Goal: Navigation & Orientation: Find specific page/section

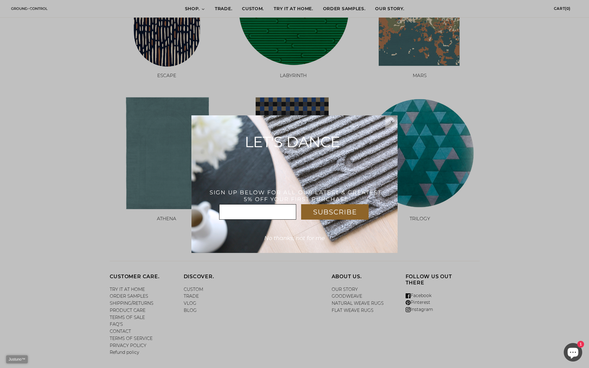
click at [138, 0] on html "Justuno™ ✕ SUBSCRIBE * x LET'S DANCE THANK YOU! USE CODE : WELCOME5%OFF SIGN UP…" at bounding box center [294, 0] width 589 height 0
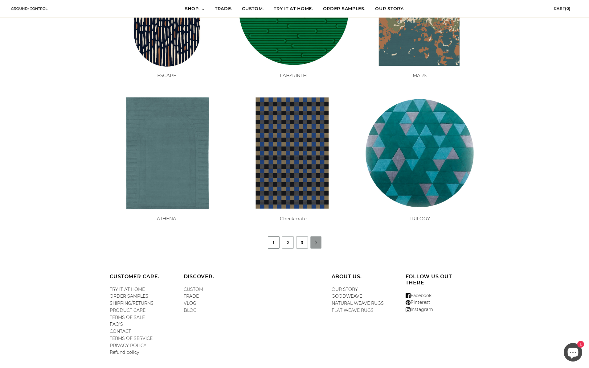
click at [278, 244] on link "1" at bounding box center [273, 242] width 11 height 12
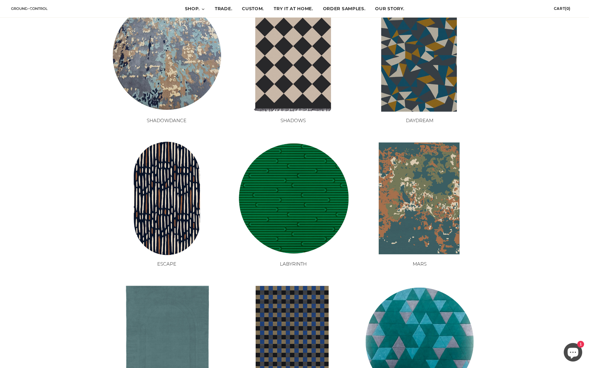
scroll to position [472, 0]
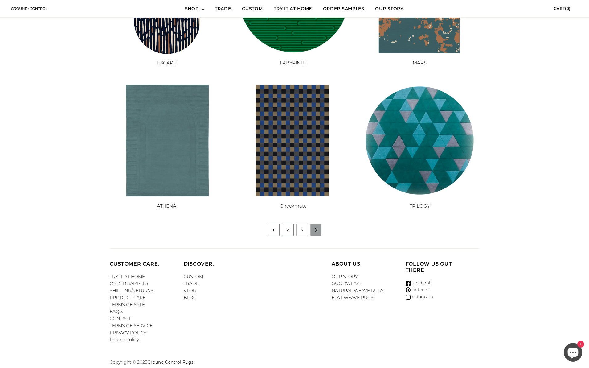
click at [288, 228] on link "2" at bounding box center [287, 230] width 11 height 12
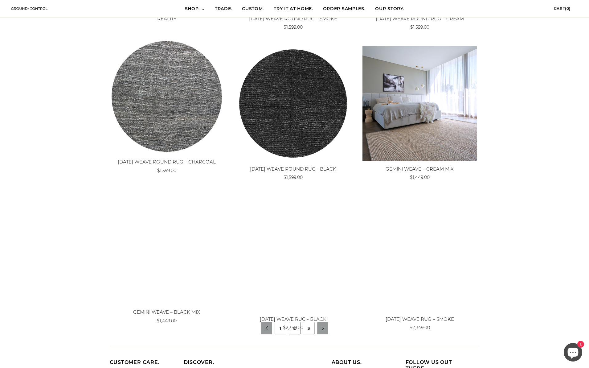
scroll to position [415, 0]
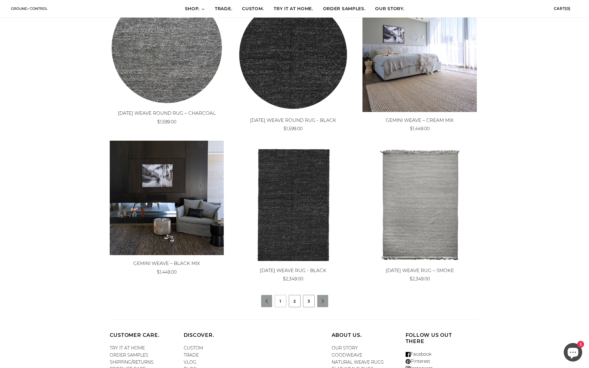
click at [310, 303] on link "3" at bounding box center [308, 301] width 11 height 12
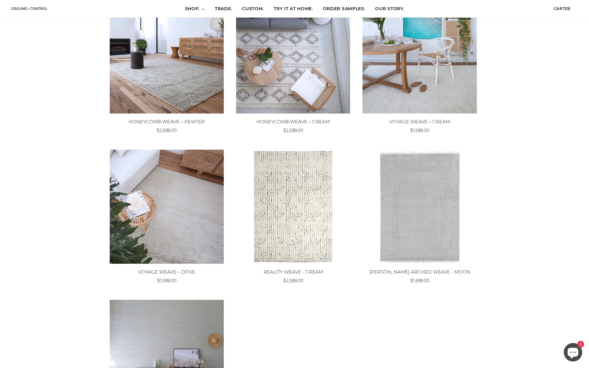
scroll to position [152, 0]
